Goal: Information Seeking & Learning: Learn about a topic

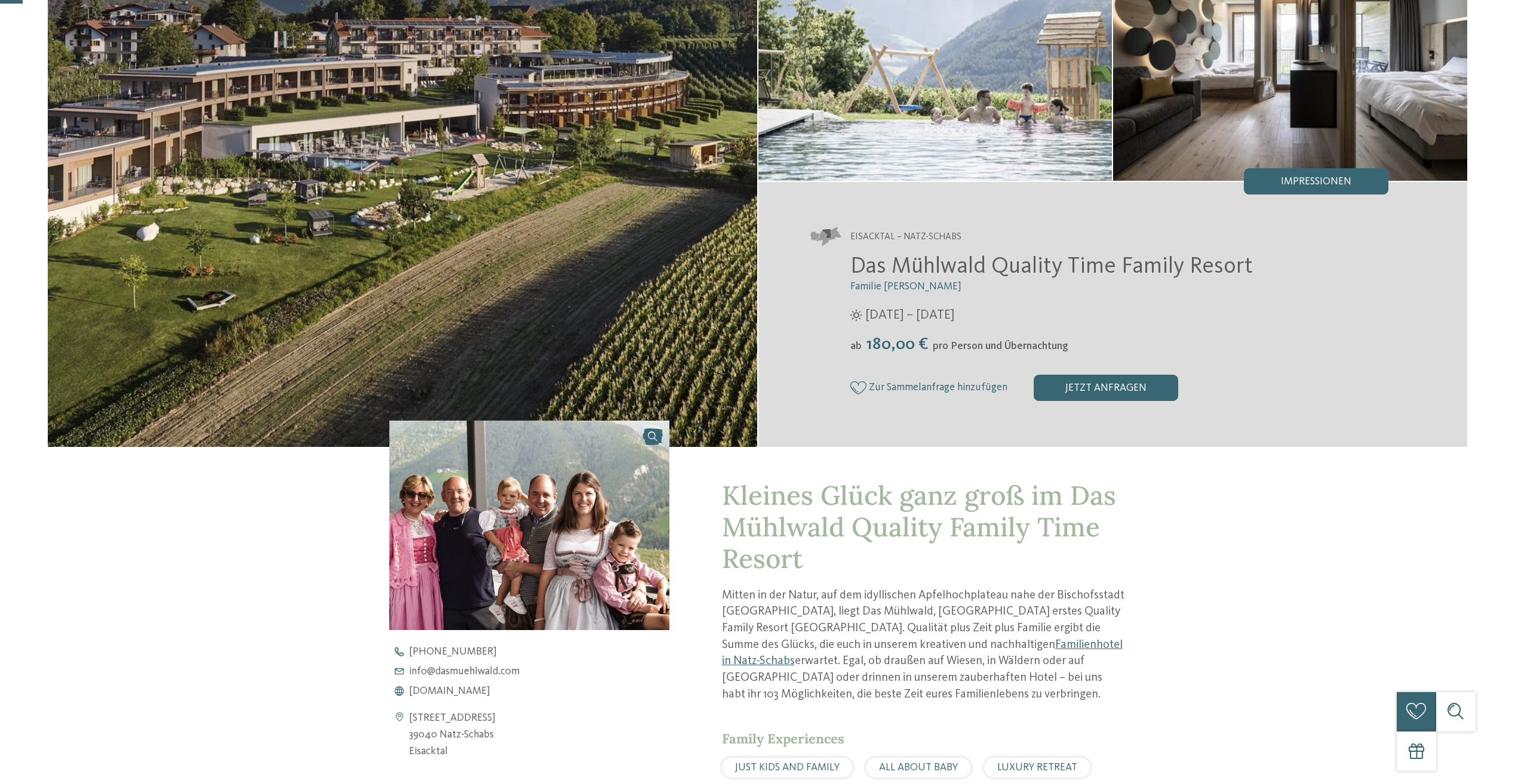
scroll to position [179, 0]
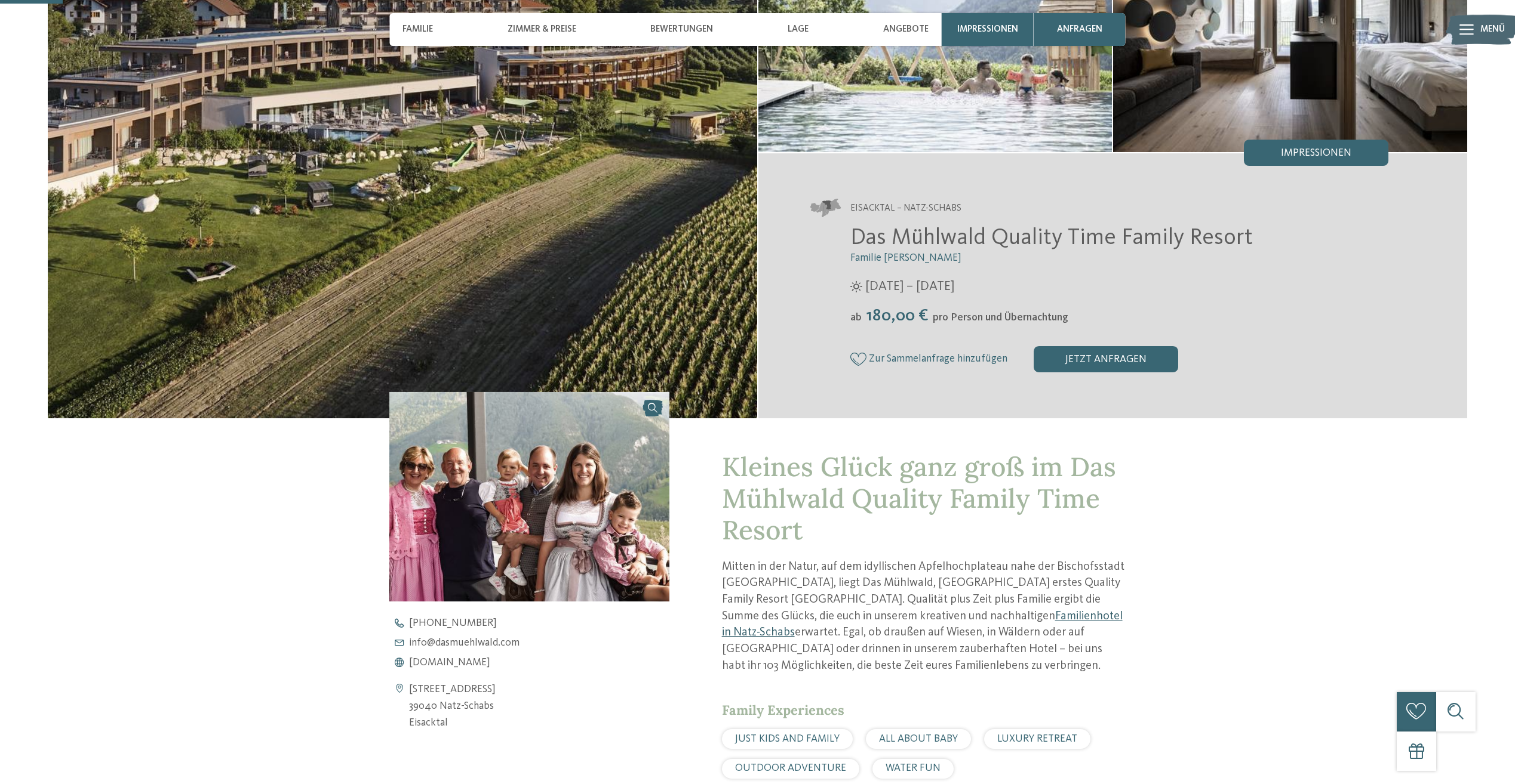
click at [913, 616] on link "Familienhotel in Natz-Schabs" at bounding box center [922, 624] width 401 height 29
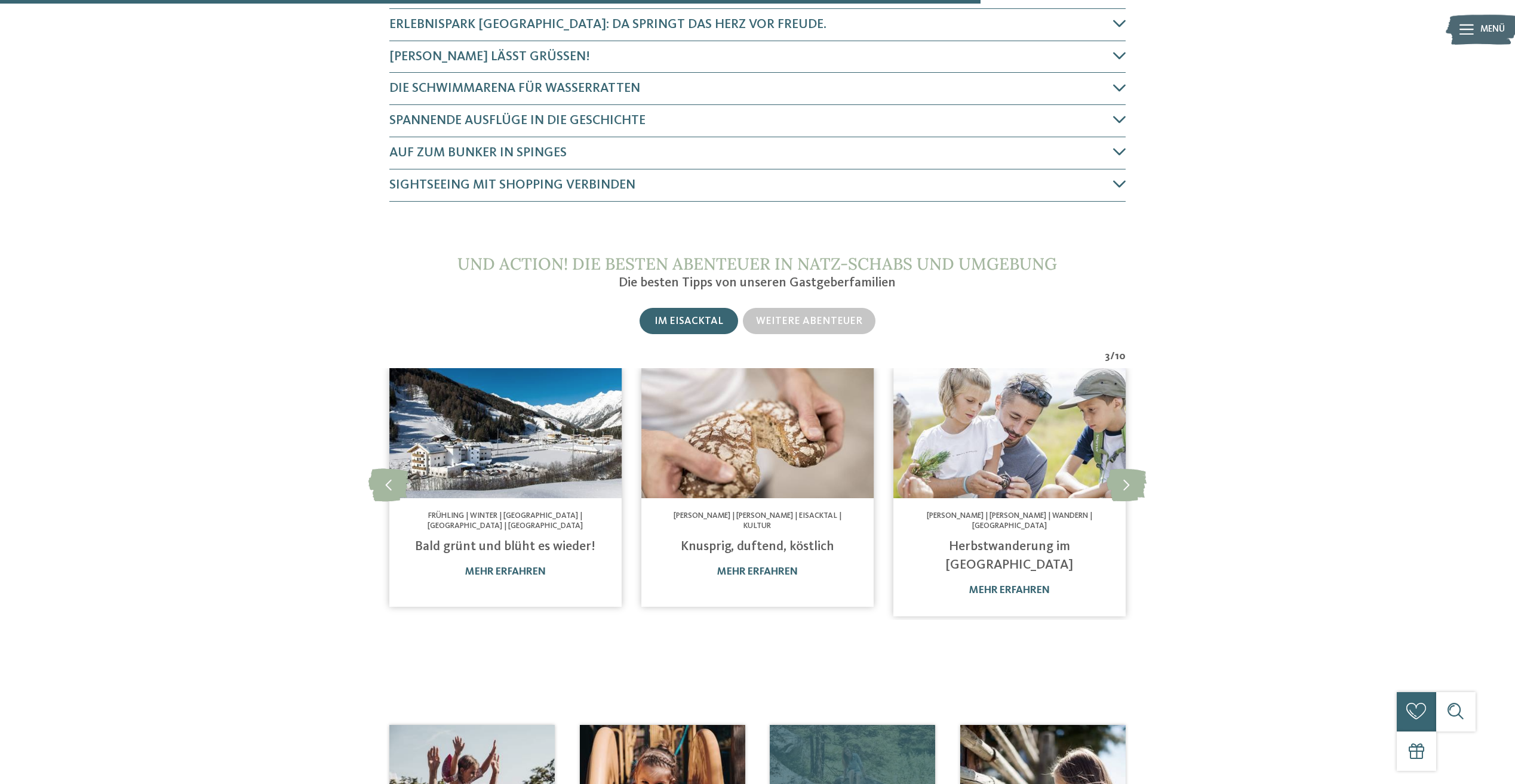
scroll to position [640, 0]
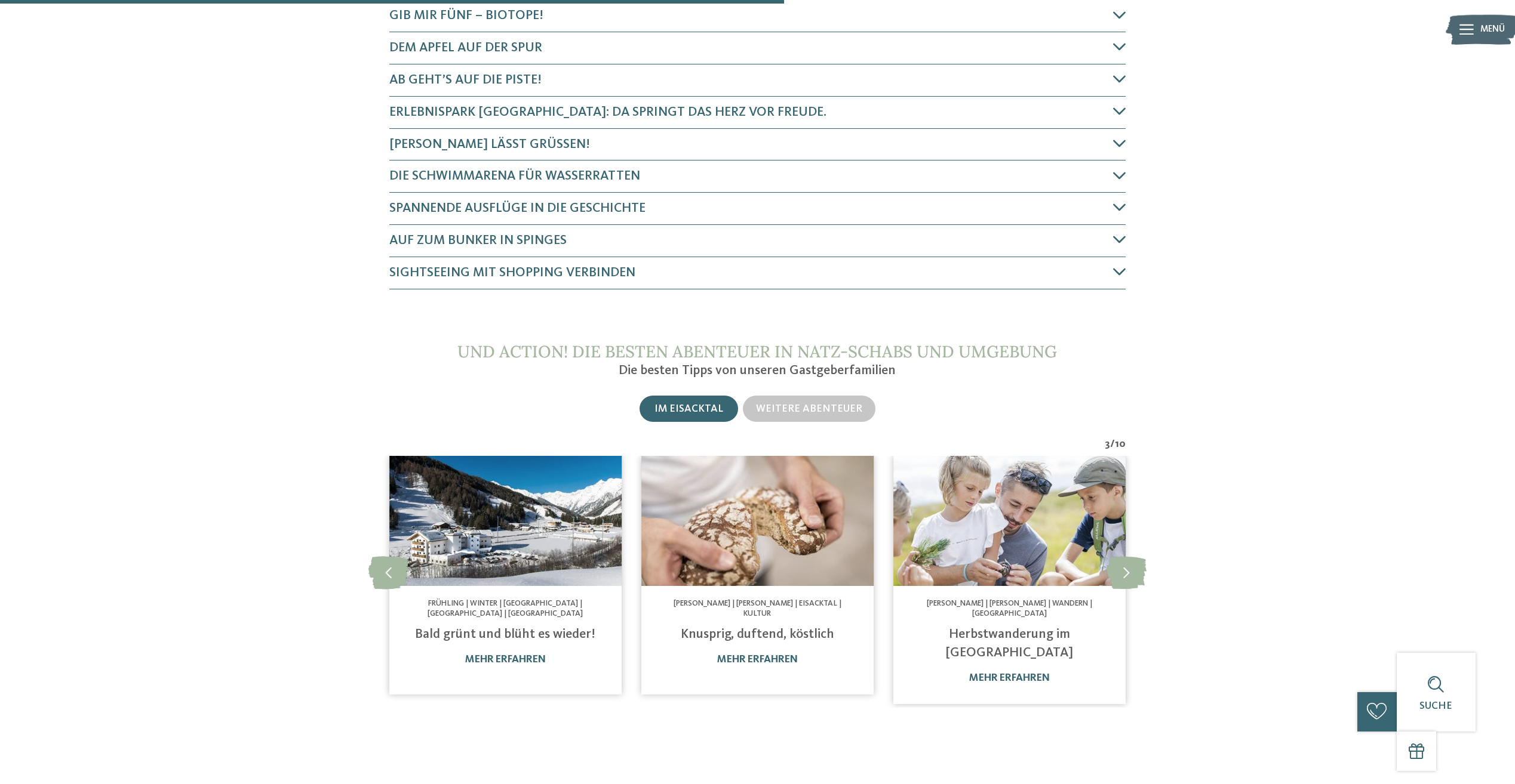
click at [688, 411] on span "Im Eisacktal" at bounding box center [688, 409] width 68 height 10
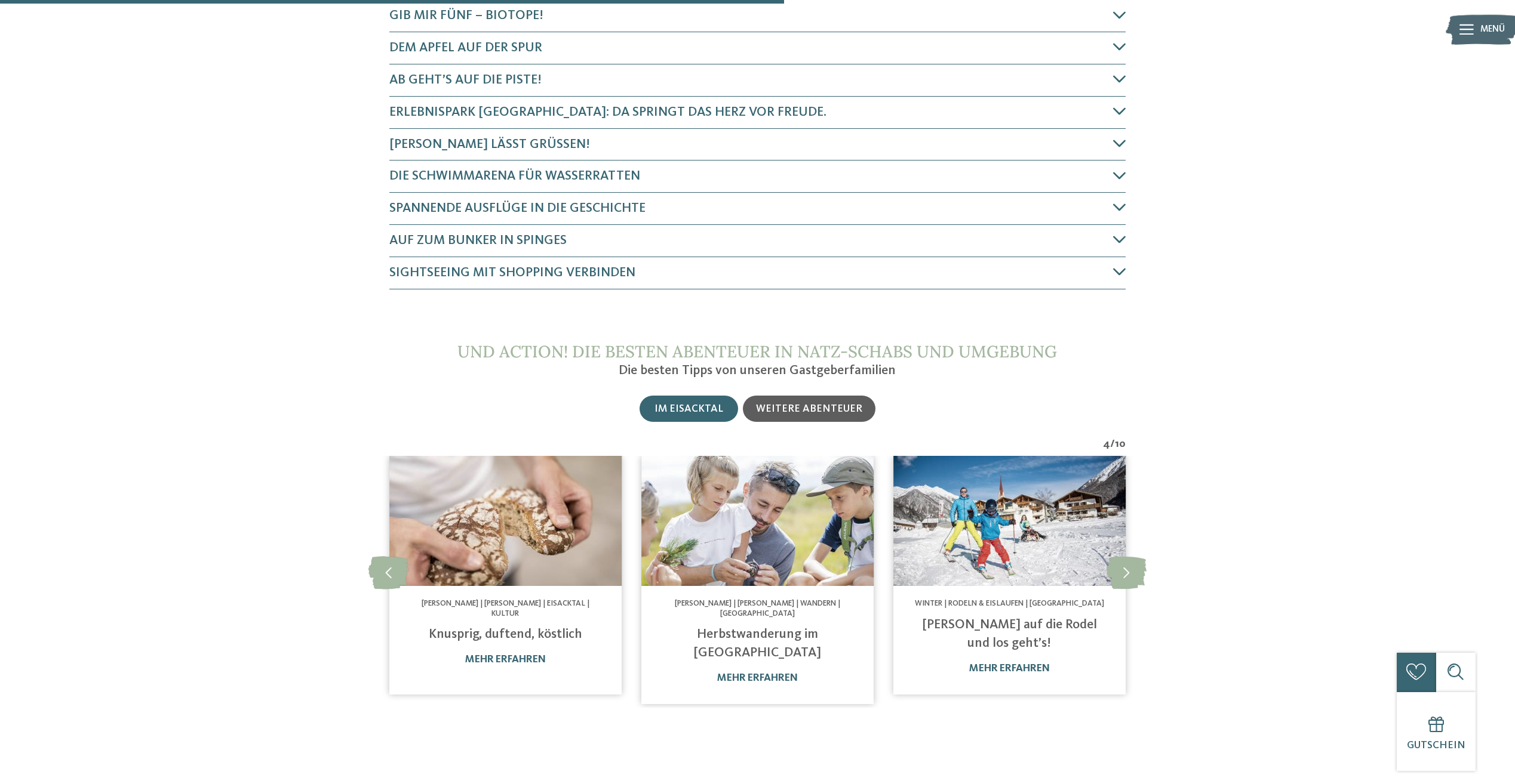
click at [778, 405] on span "Weitere Abenteuer" at bounding box center [808, 409] width 106 height 10
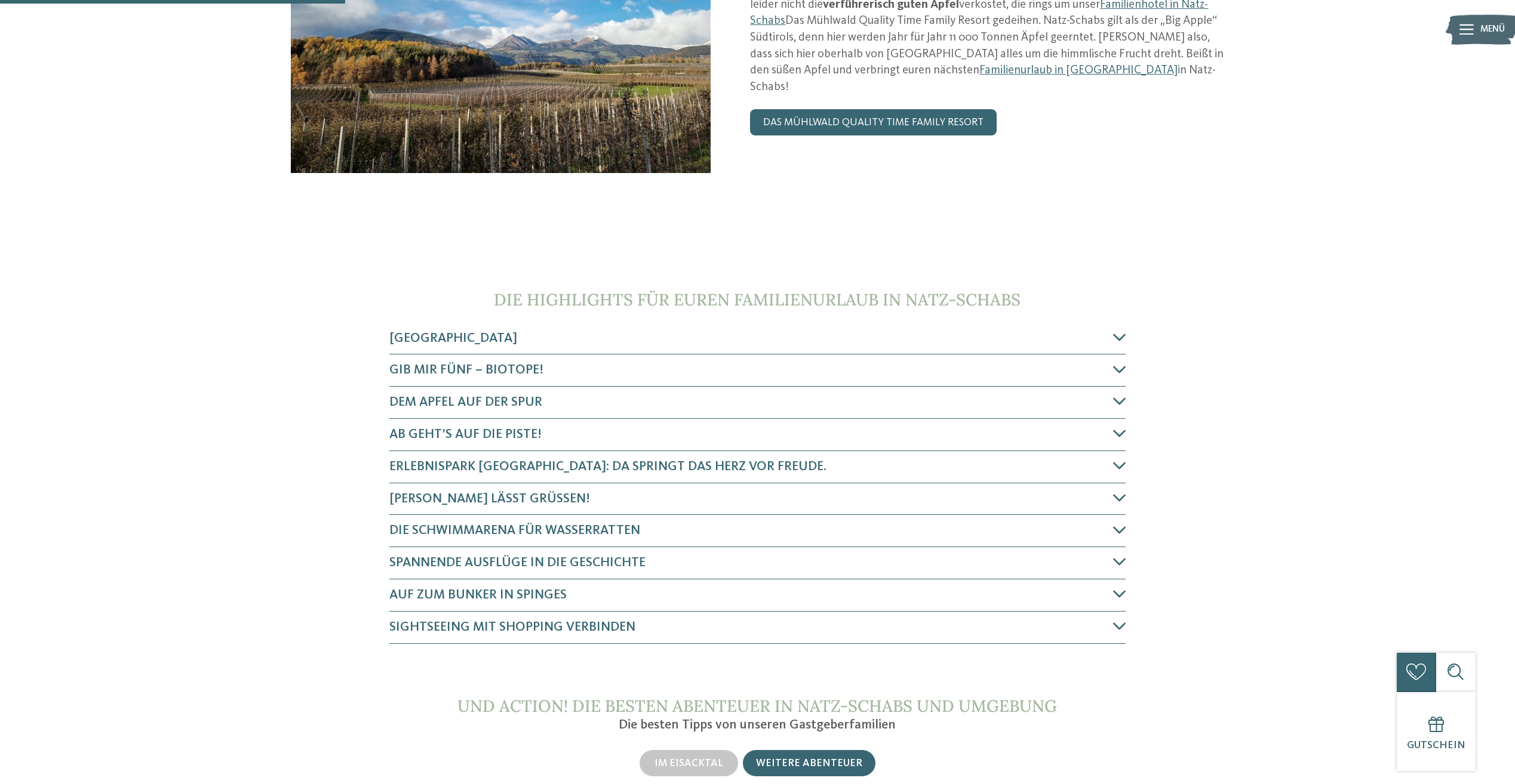
scroll to position [281, 0]
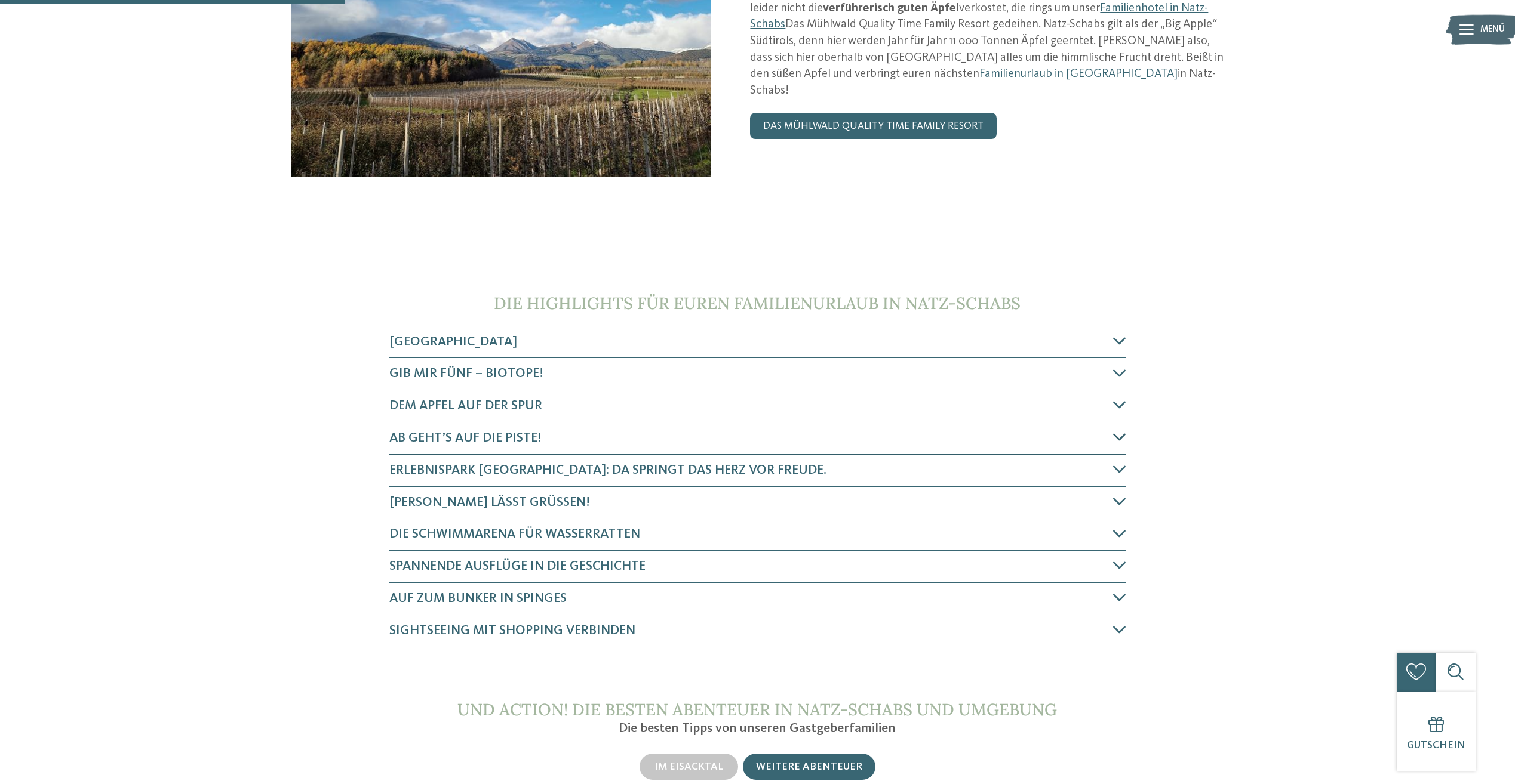
click at [462, 436] on span "Ab geht’s auf die Piste!" at bounding box center [465, 438] width 152 height 13
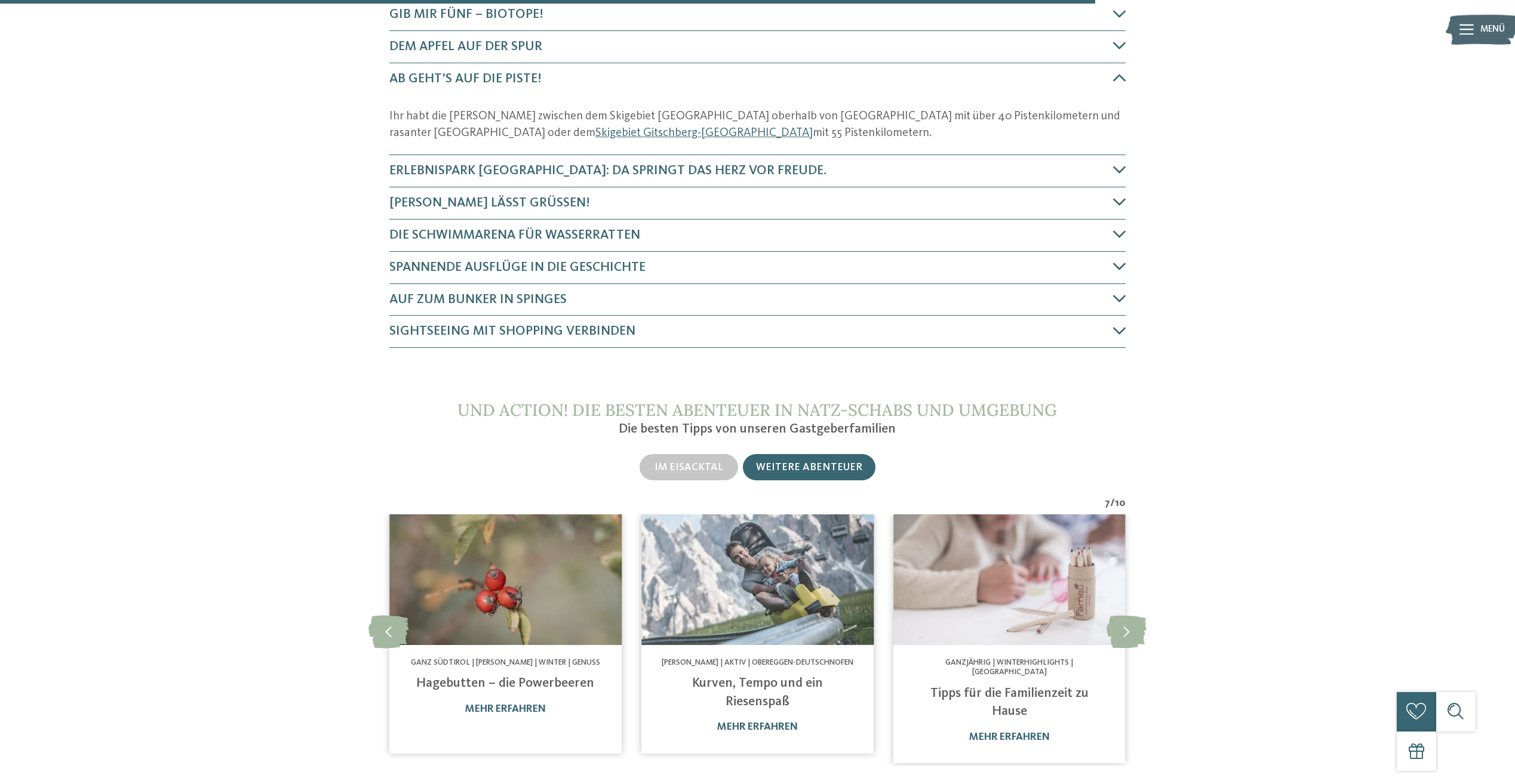
scroll to position [579, 0]
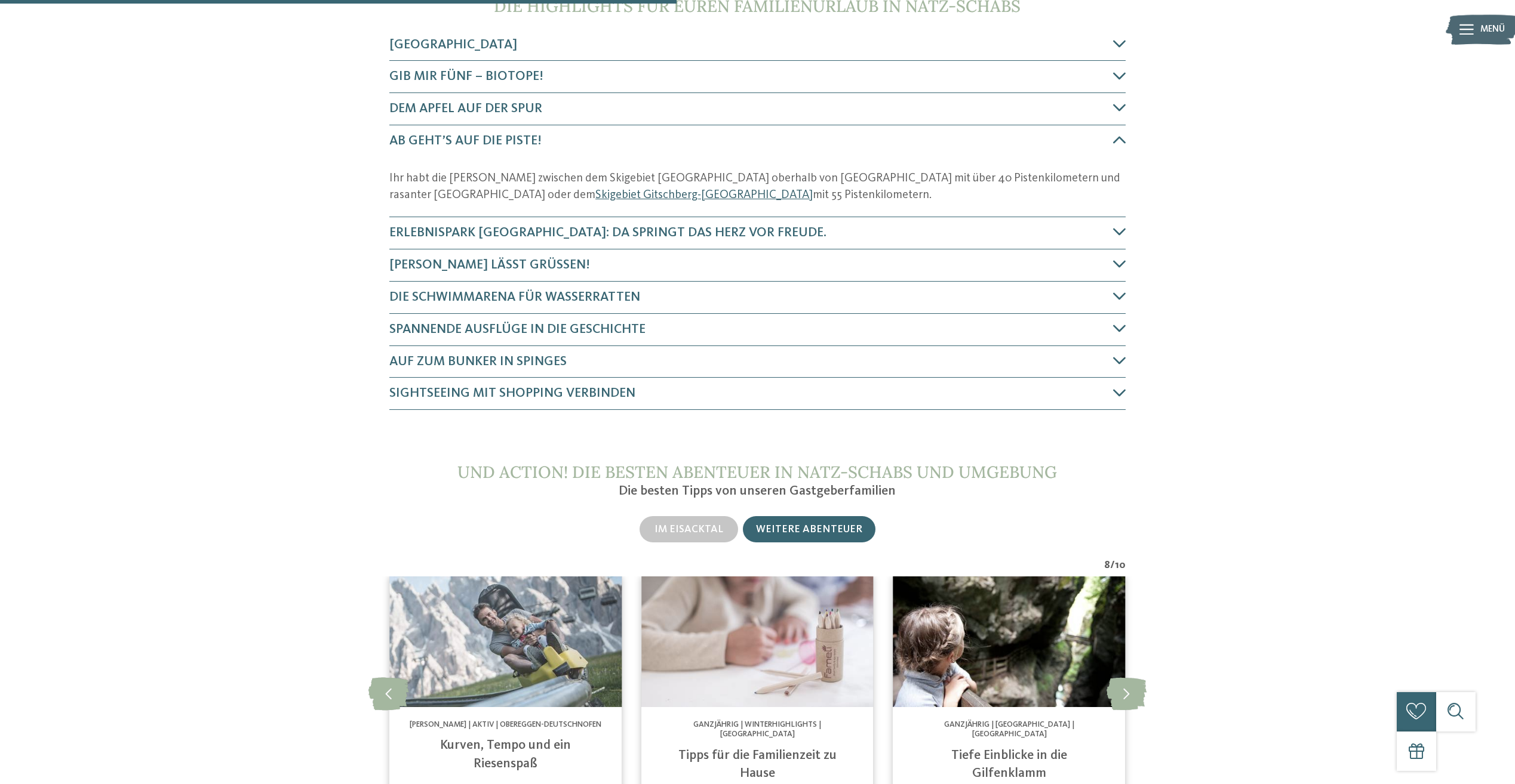
click at [812, 189] on link "Skigebiet Gitschberg-Jochtal" at bounding box center [704, 195] width 217 height 12
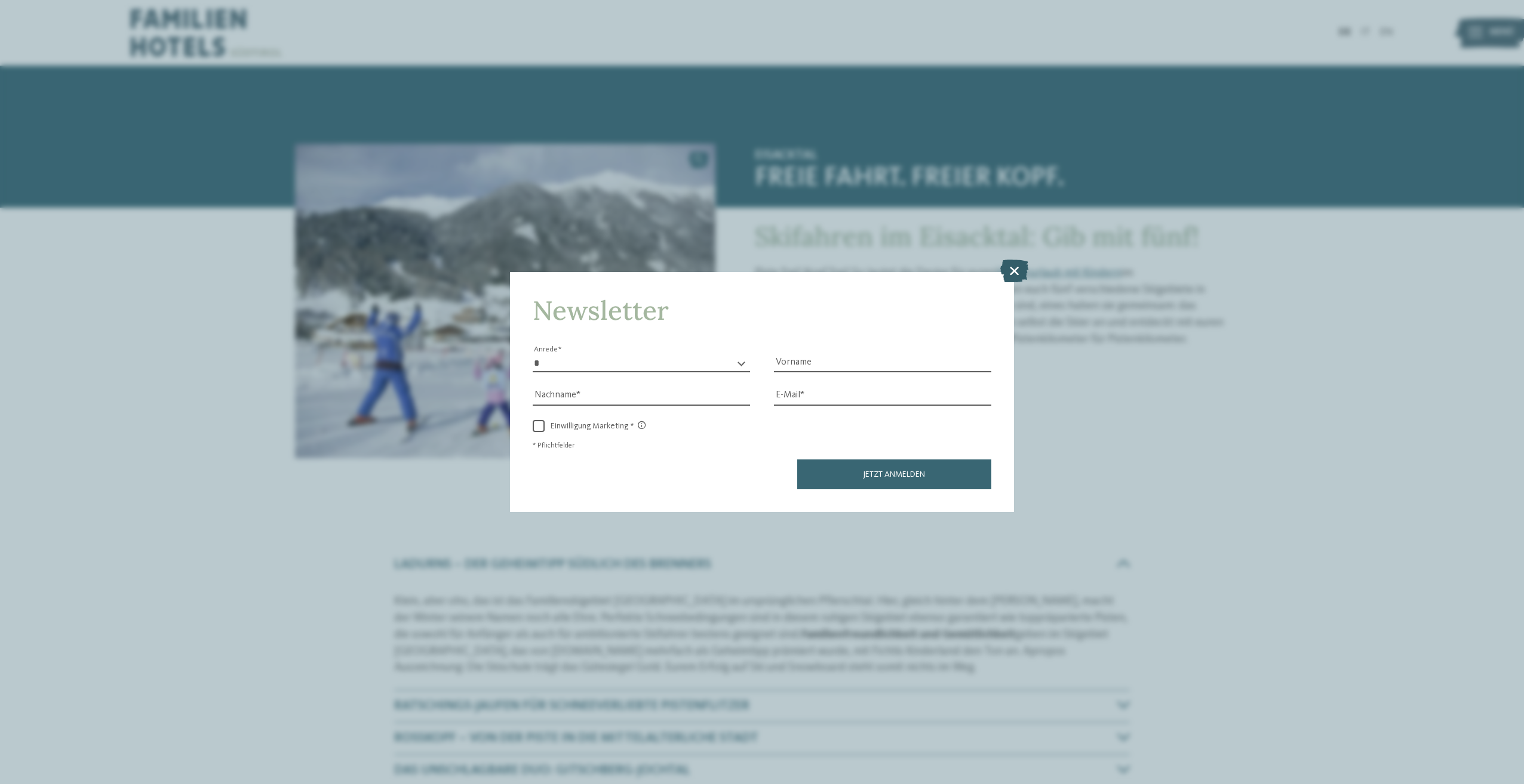
click at [1011, 268] on icon at bounding box center [1014, 271] width 28 height 23
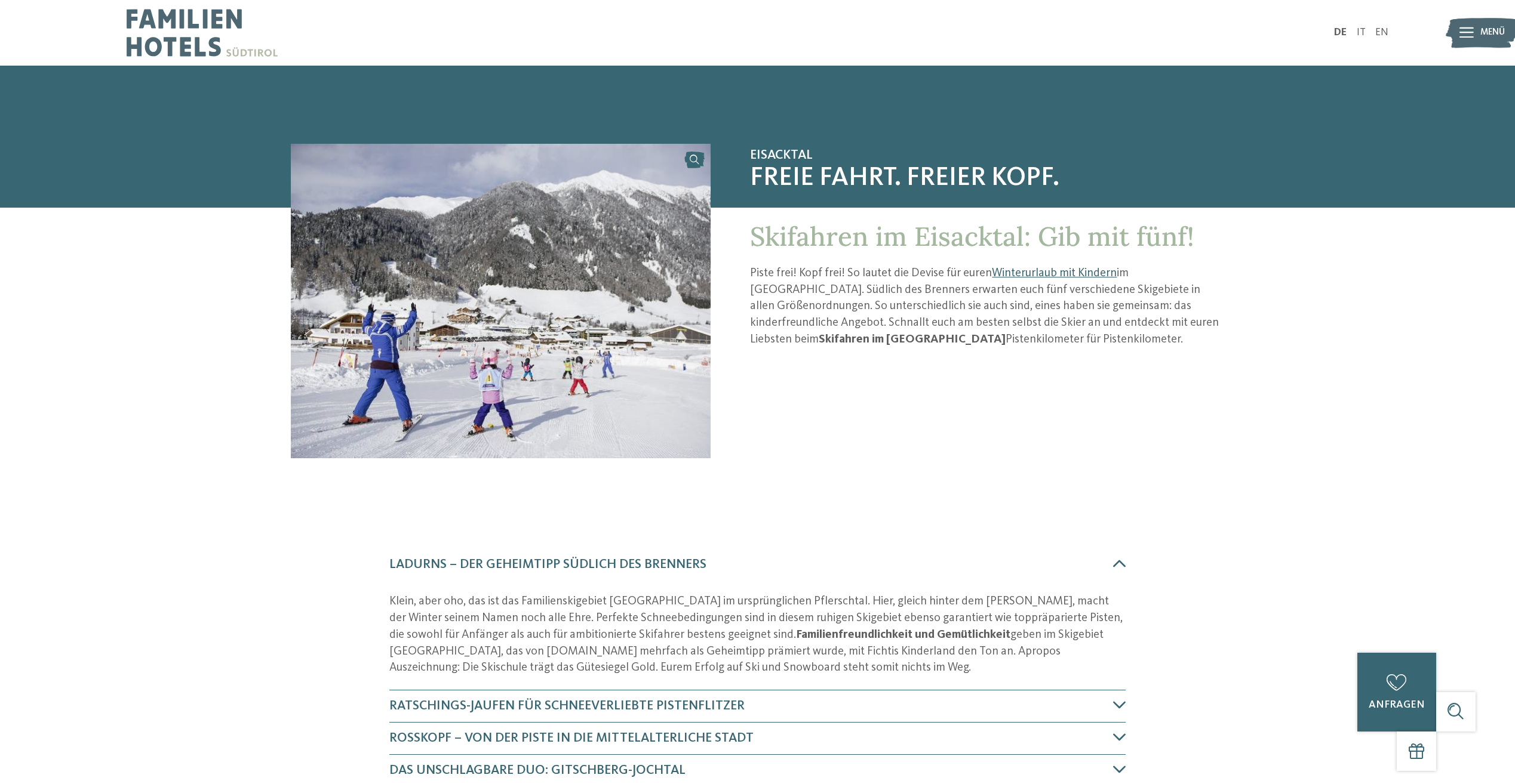
click at [1043, 276] on link "Winterurlaub mit Kindern" at bounding box center [1054, 273] width 125 height 12
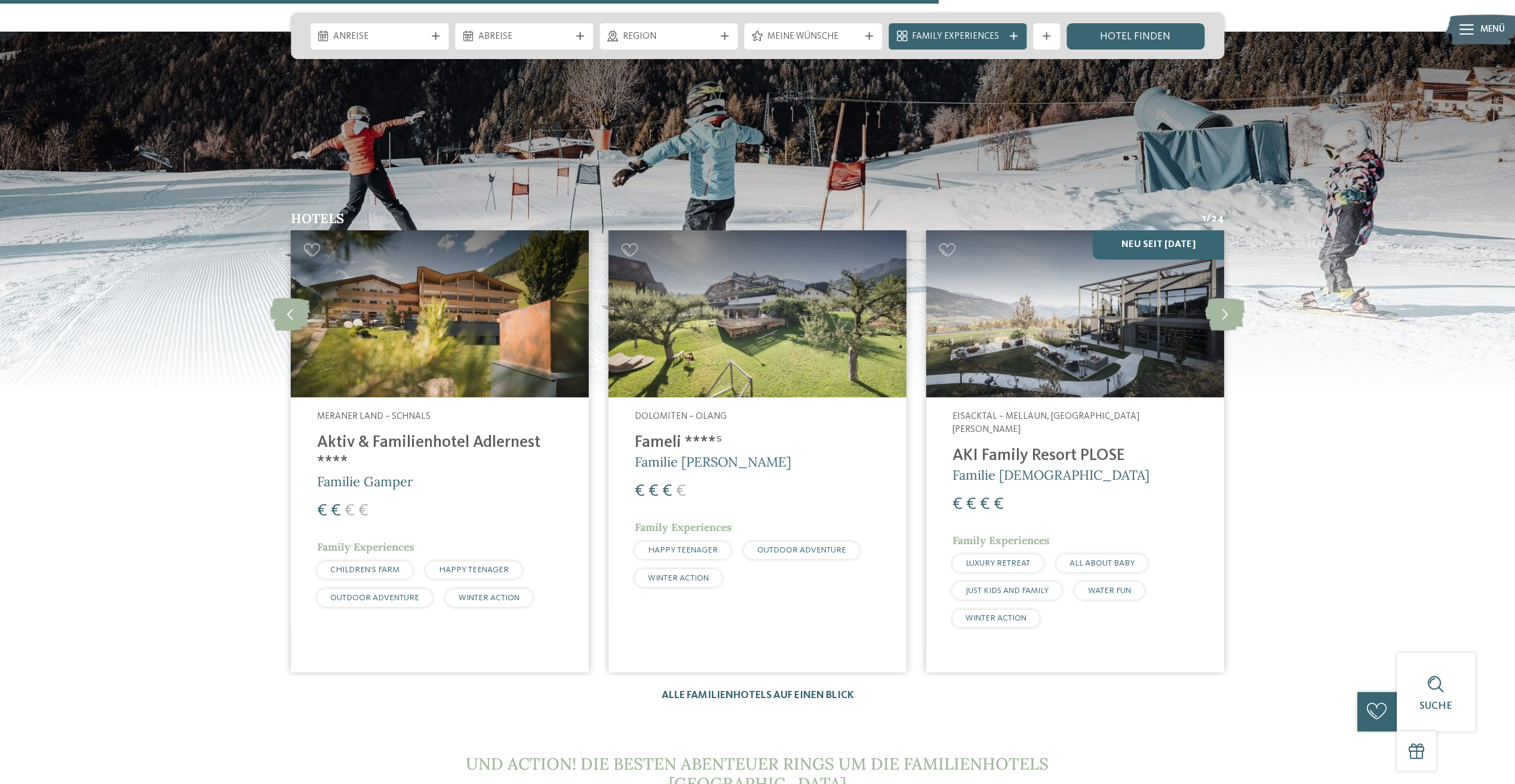
scroll to position [2745, 0]
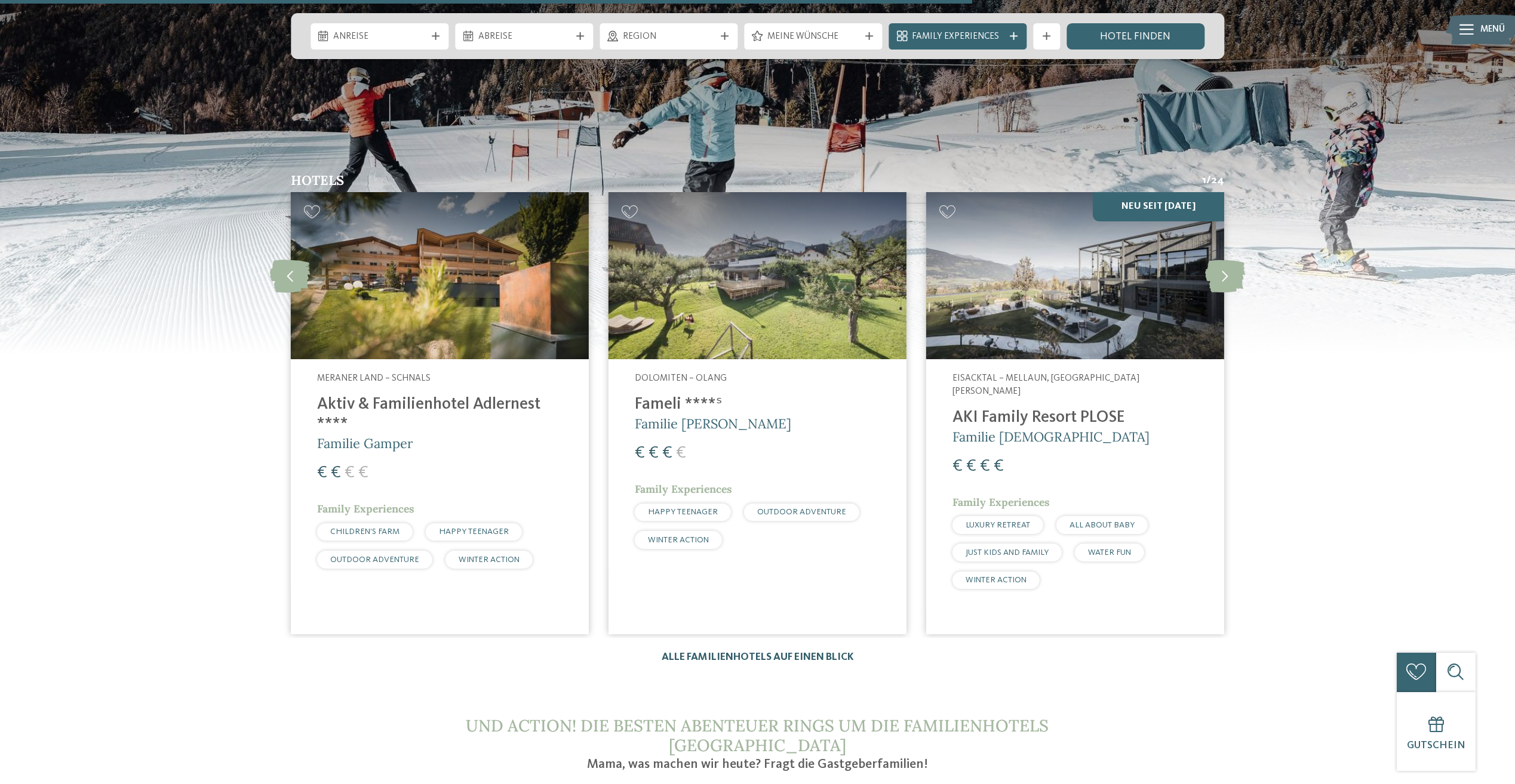
click at [743, 652] on link "Alle Familienhotels auf einen Blick" at bounding box center [758, 657] width 193 height 10
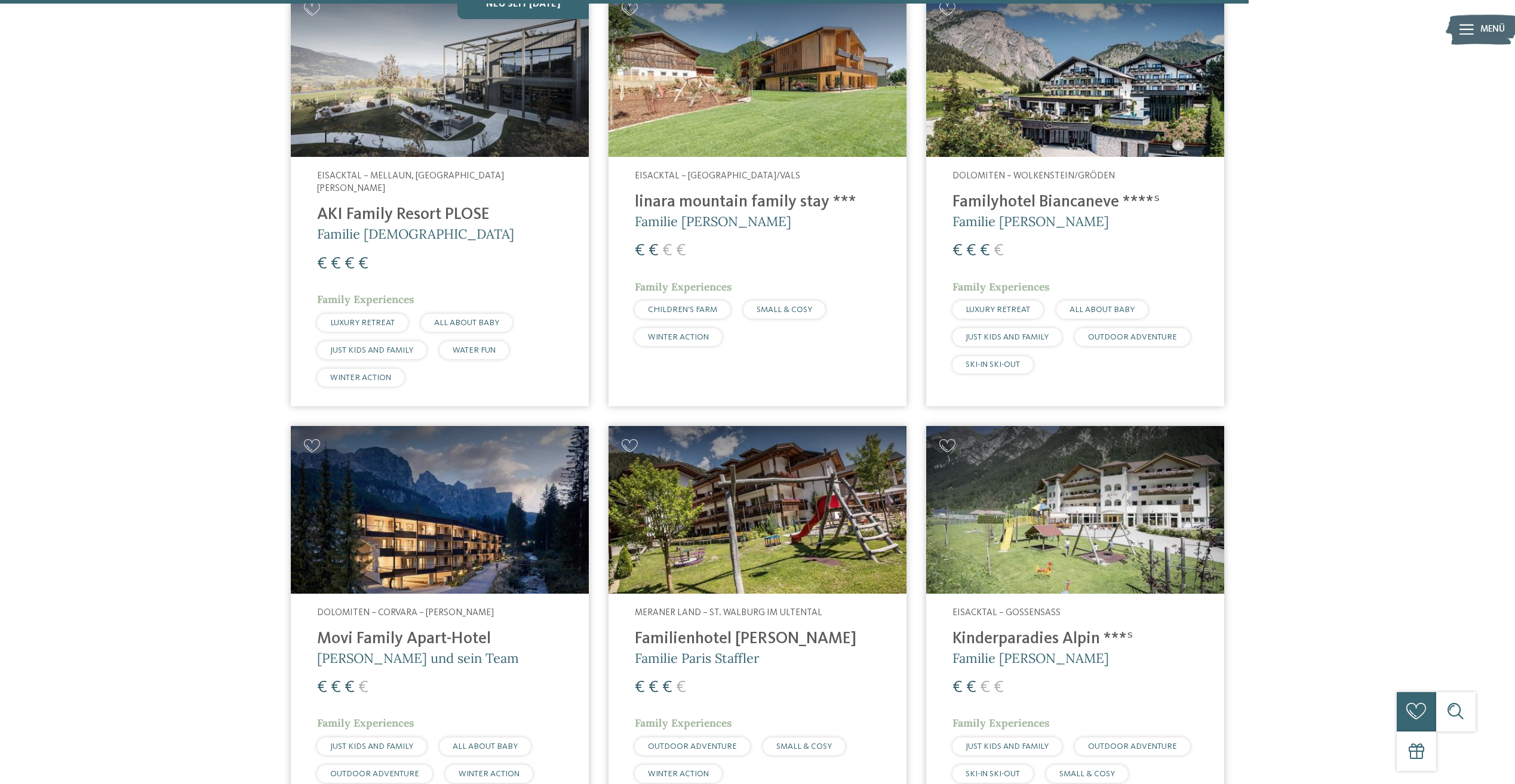
scroll to position [3462, 0]
